Goal: Download file/media

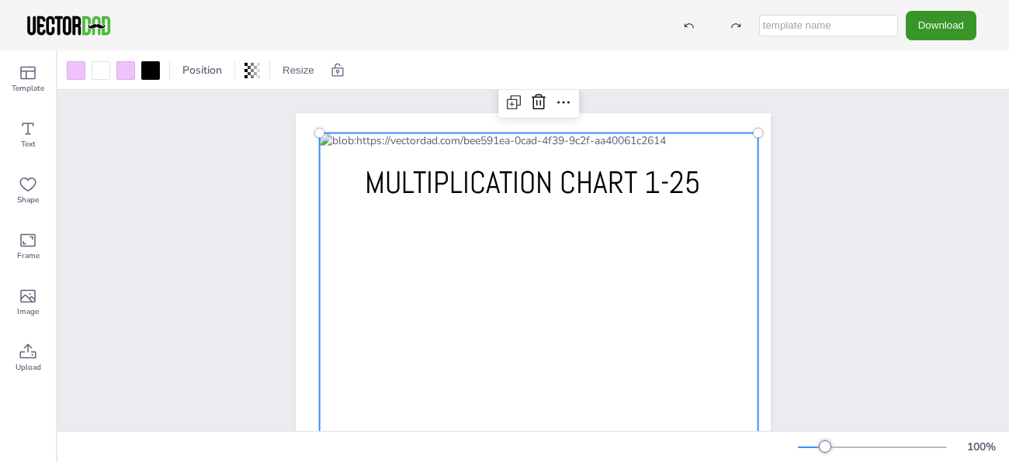
click at [961, 31] on button "Download" at bounding box center [941, 25] width 71 height 29
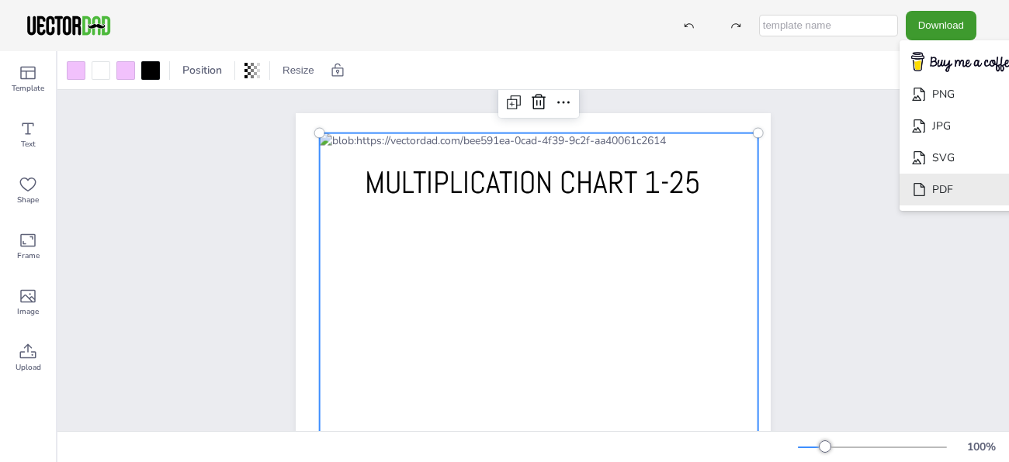
click at [927, 191] on li "PDF" at bounding box center [962, 190] width 127 height 32
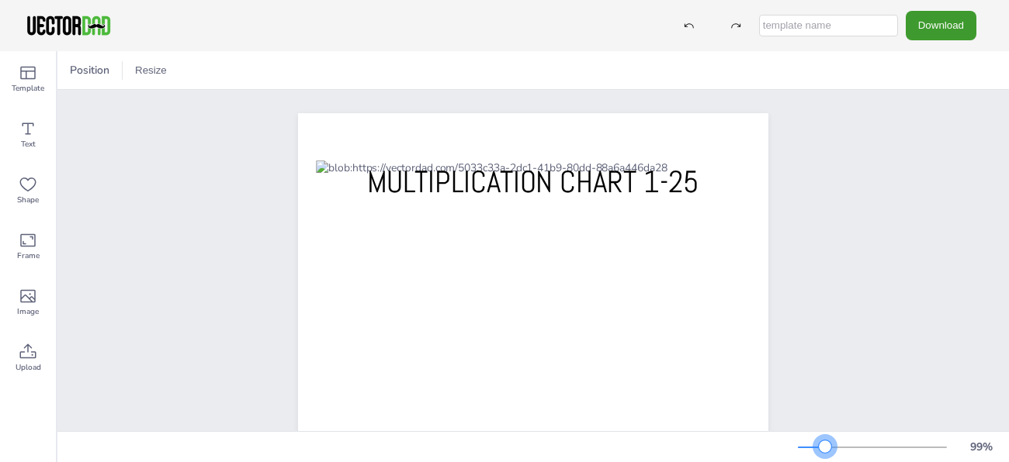
click at [825, 447] on div at bounding box center [825, 447] width 12 height 12
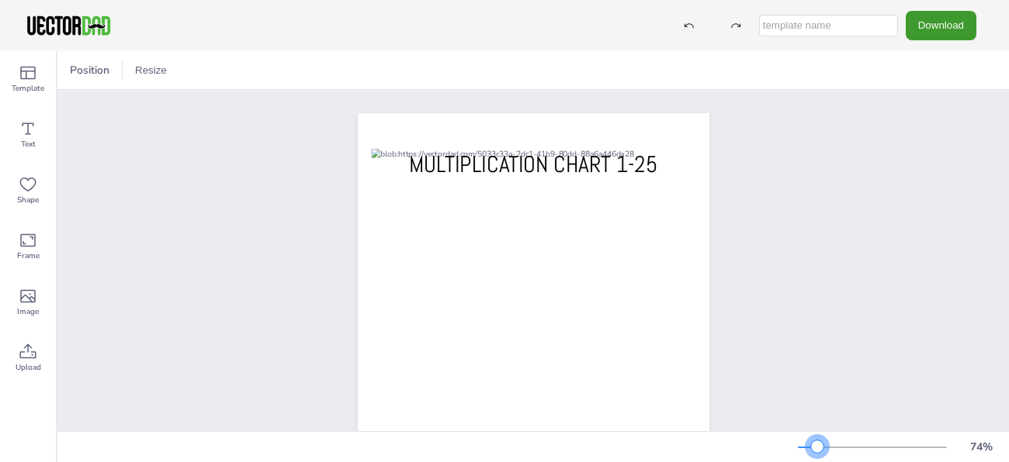
click at [817, 448] on div at bounding box center [872, 448] width 149 height 12
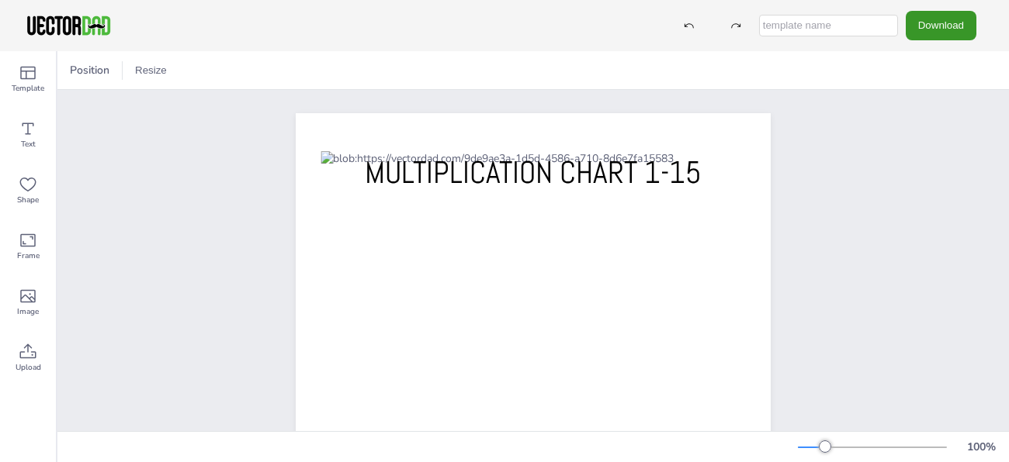
click at [934, 33] on button "Download" at bounding box center [941, 25] width 71 height 29
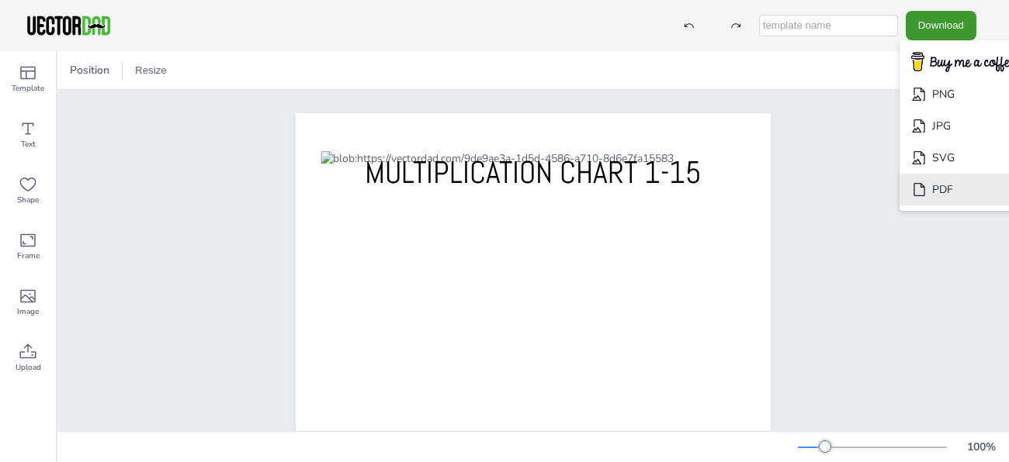
click at [913, 186] on icon "Download" at bounding box center [918, 189] width 11 height 13
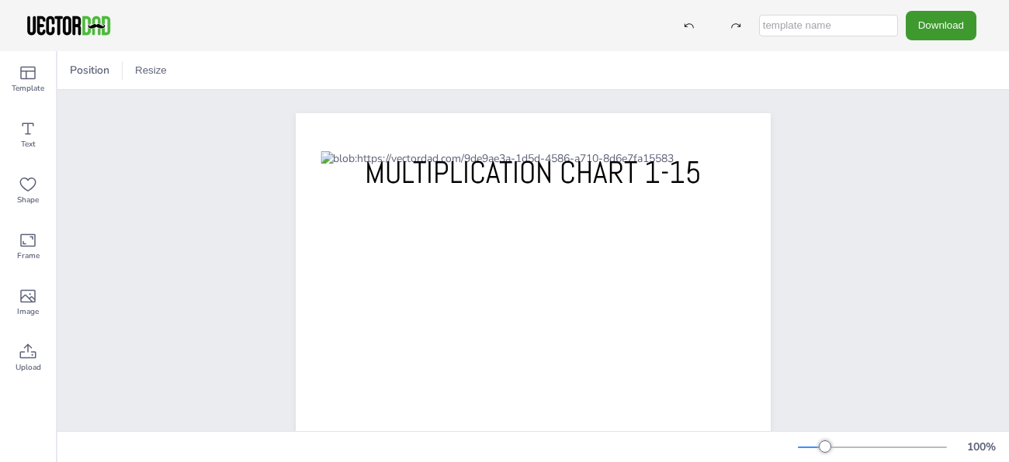
click at [965, 117] on div "MULTIPLICATION CHART 1-15 [DOMAIN_NAME]" at bounding box center [532, 420] width 951 height 660
